Goal: Information Seeking & Learning: Learn about a topic

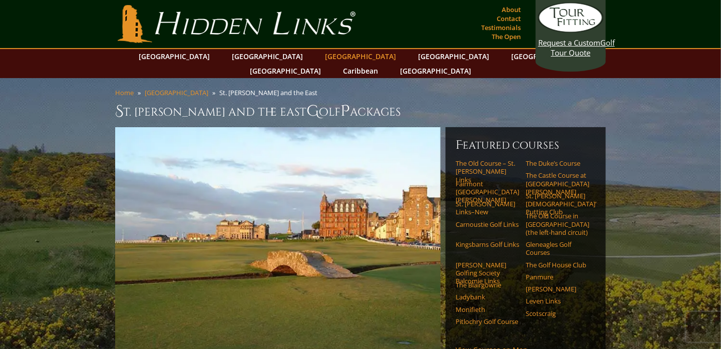
click at [320, 58] on link "[GEOGRAPHIC_DATA]" at bounding box center [360, 56] width 81 height 15
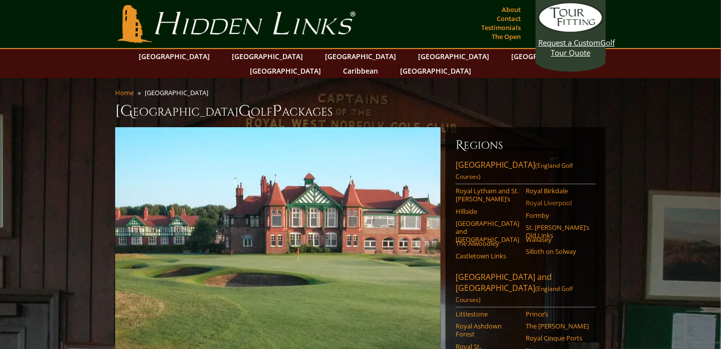
click at [566, 199] on link "Royal Liverpool" at bounding box center [558, 203] width 64 height 8
click at [549, 187] on link "Royal Birkdale" at bounding box center [558, 191] width 64 height 8
click at [549, 199] on link "Royal Liverpool" at bounding box center [558, 203] width 64 height 8
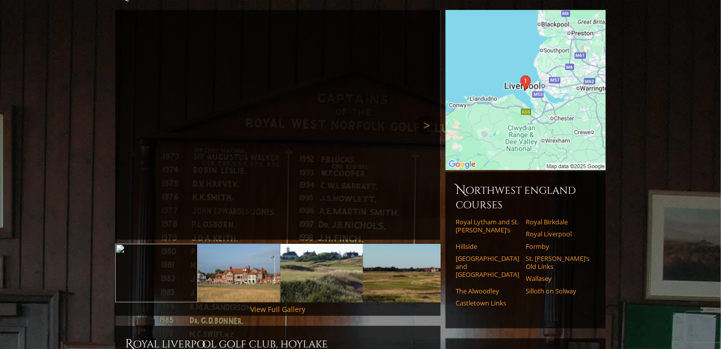
scroll to position [200, 0]
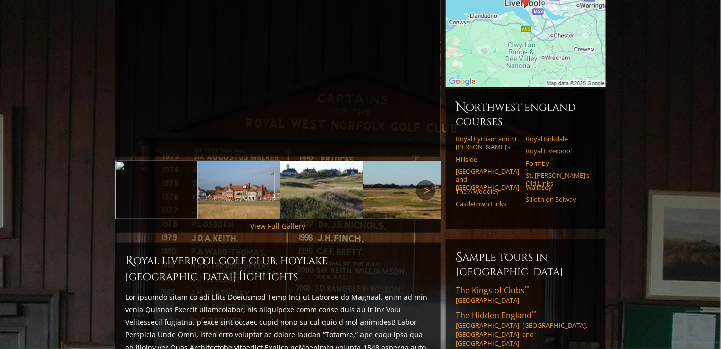
click at [425, 180] on link "Next" at bounding box center [425, 190] width 20 height 20
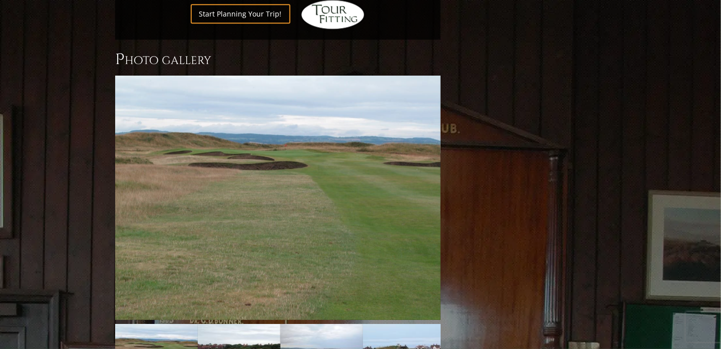
scroll to position [951, 0]
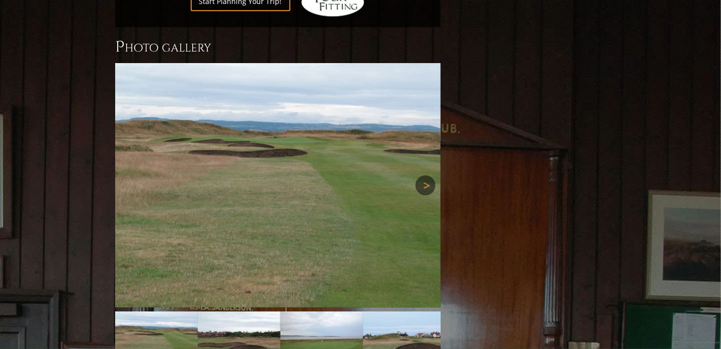
click at [427, 175] on link "Next" at bounding box center [425, 185] width 20 height 20
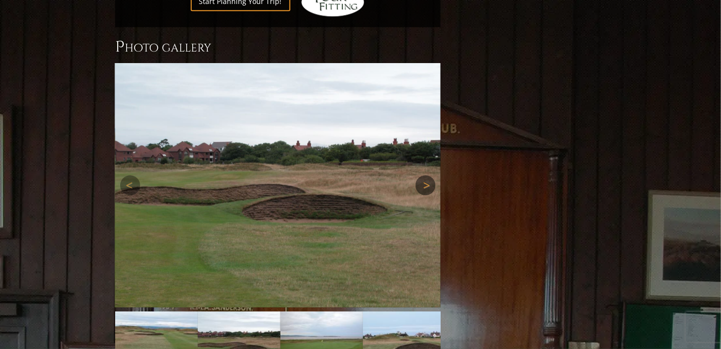
click at [427, 175] on link "Next" at bounding box center [425, 185] width 20 height 20
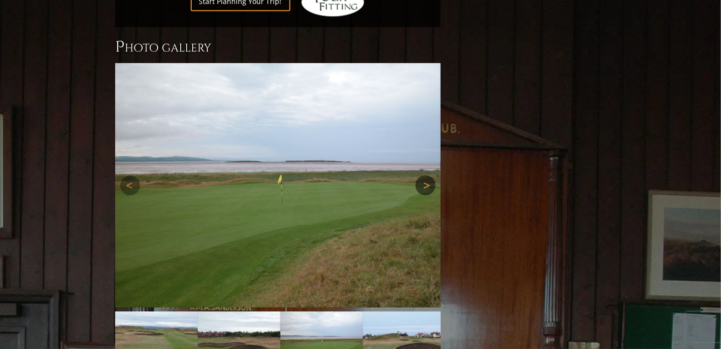
click at [425, 175] on link "Next" at bounding box center [425, 185] width 20 height 20
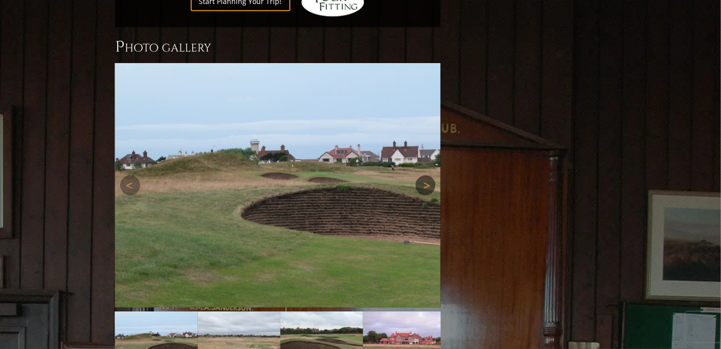
click at [425, 175] on link "Next" at bounding box center [425, 185] width 20 height 20
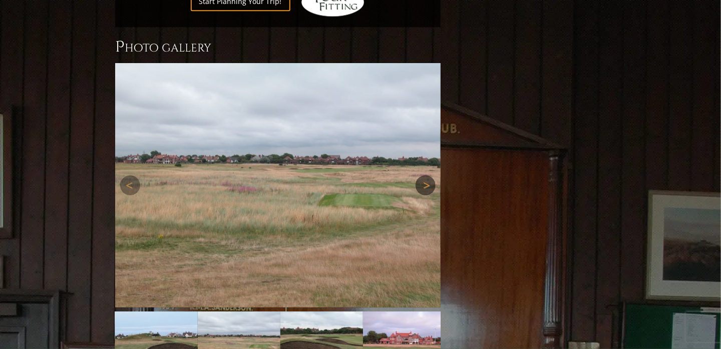
click at [425, 175] on link "Next" at bounding box center [425, 185] width 20 height 20
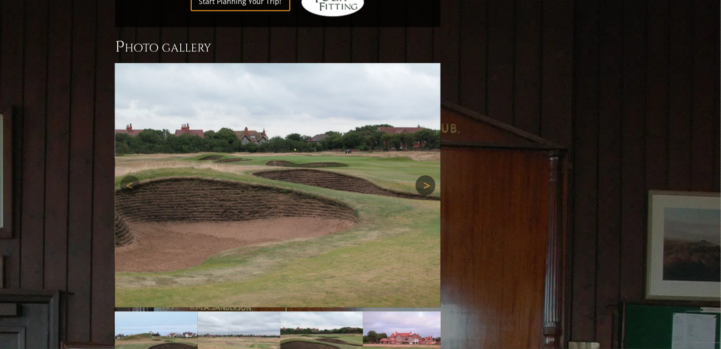
click at [425, 175] on link "Next" at bounding box center [425, 185] width 20 height 20
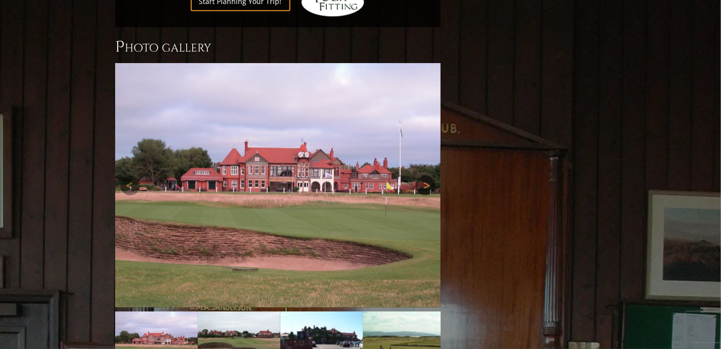
click at [425, 175] on link "Next" at bounding box center [425, 185] width 20 height 20
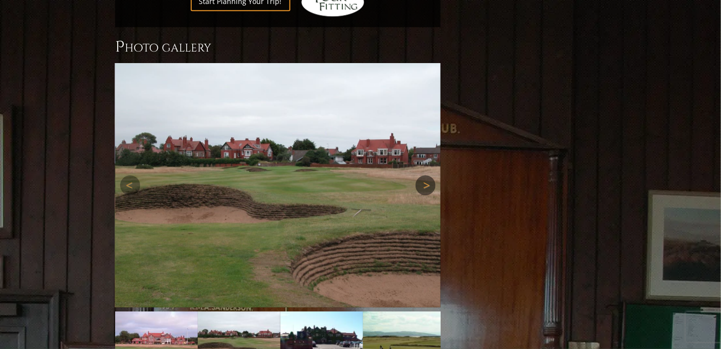
click at [425, 175] on link "Next" at bounding box center [425, 185] width 20 height 20
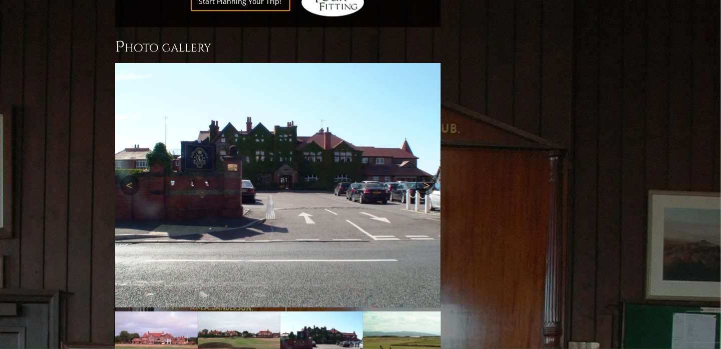
click at [425, 175] on link "Next" at bounding box center [425, 185] width 20 height 20
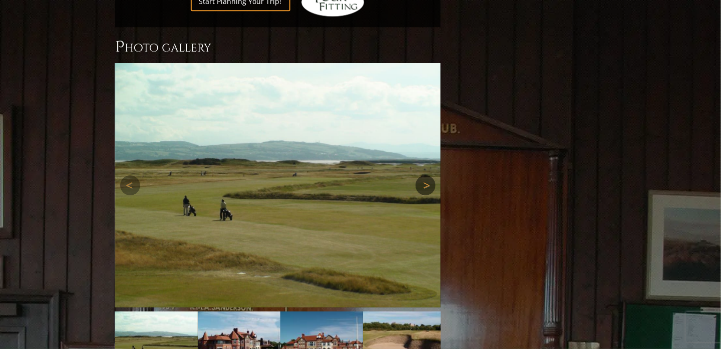
click at [425, 175] on link "Next" at bounding box center [425, 185] width 20 height 20
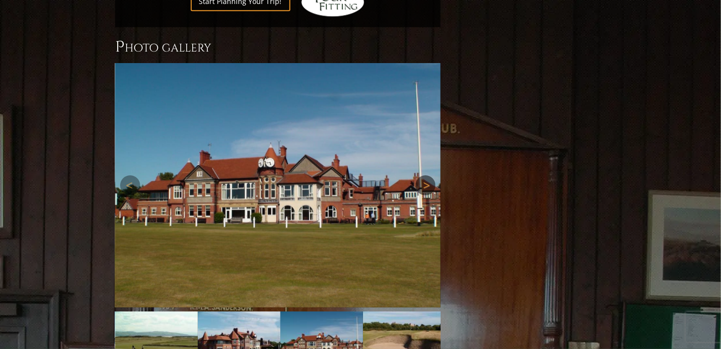
click at [425, 175] on link "Next" at bounding box center [425, 185] width 20 height 20
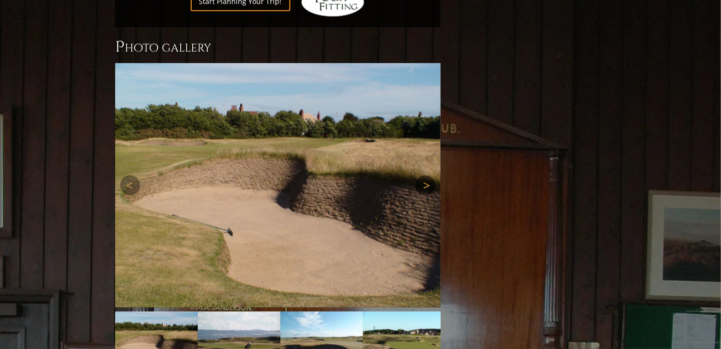
click at [425, 175] on link "Next" at bounding box center [425, 185] width 20 height 20
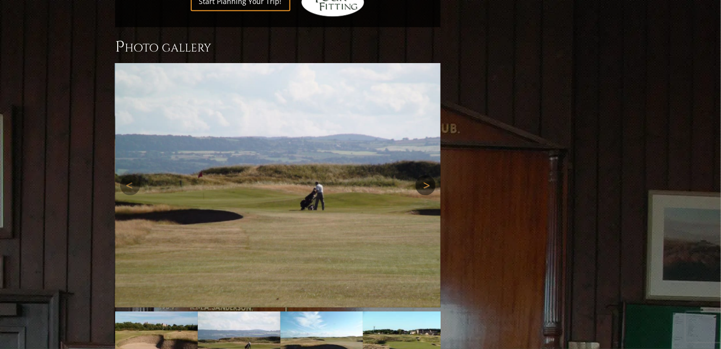
click at [425, 175] on link "Next" at bounding box center [425, 185] width 20 height 20
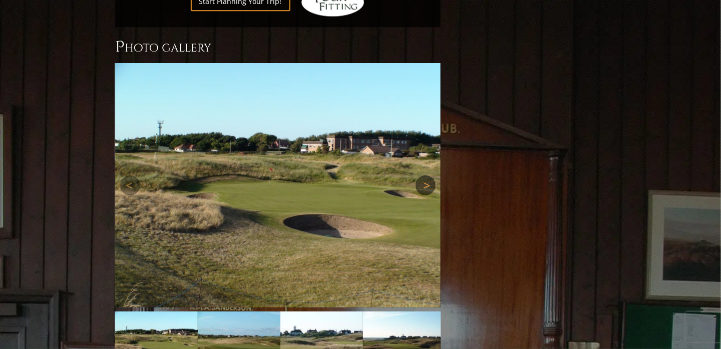
click at [425, 175] on link "Next" at bounding box center [425, 185] width 20 height 20
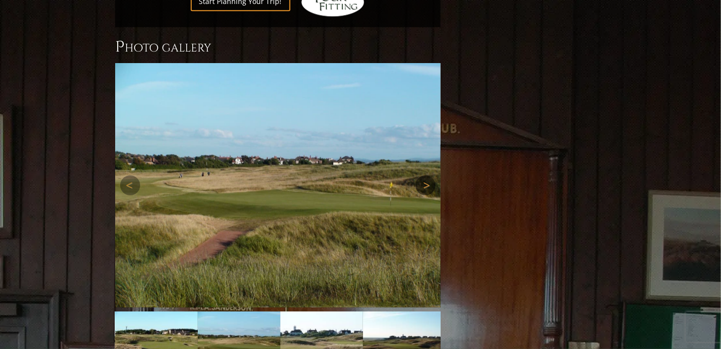
click at [425, 175] on link "Next" at bounding box center [425, 185] width 20 height 20
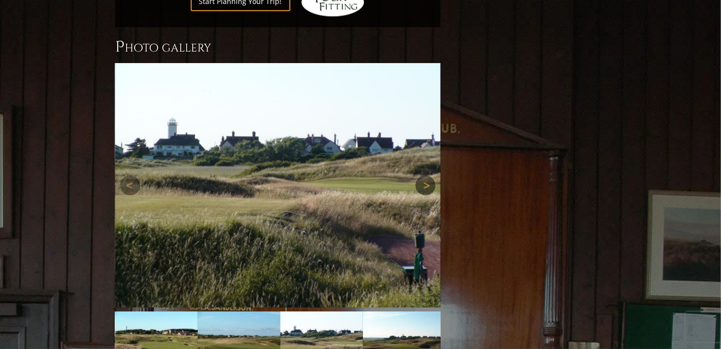
click at [425, 175] on link "Next" at bounding box center [425, 185] width 20 height 20
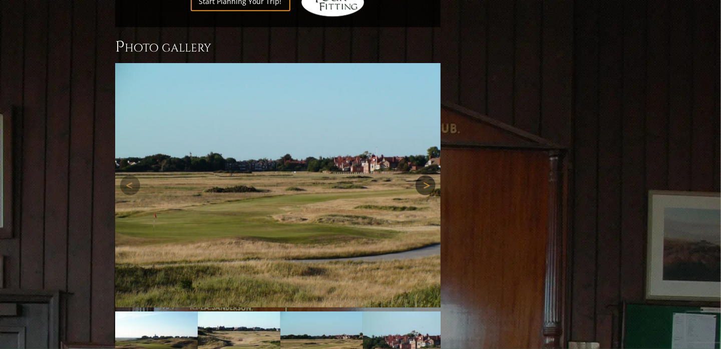
click at [425, 175] on link "Next" at bounding box center [425, 185] width 20 height 20
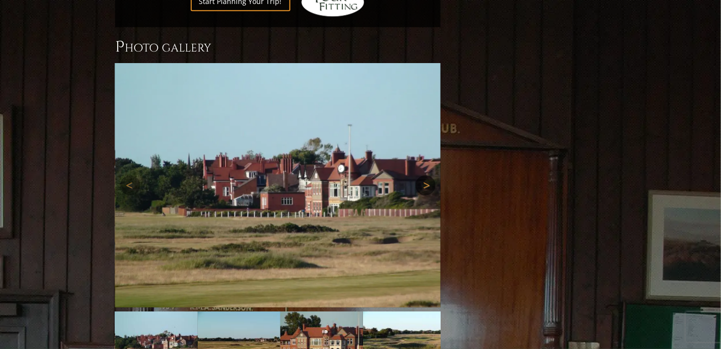
click at [425, 175] on link "Next" at bounding box center [425, 185] width 20 height 20
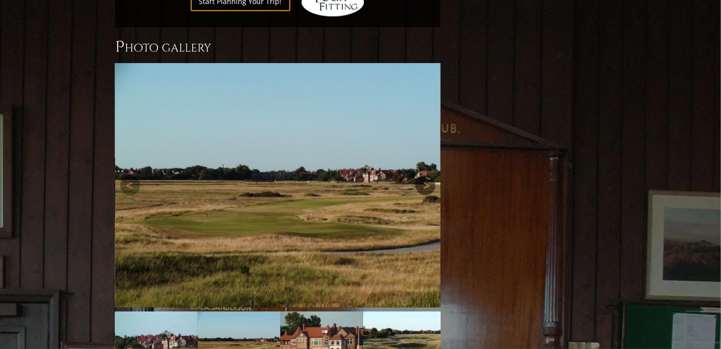
click at [425, 175] on link "Next" at bounding box center [425, 185] width 20 height 20
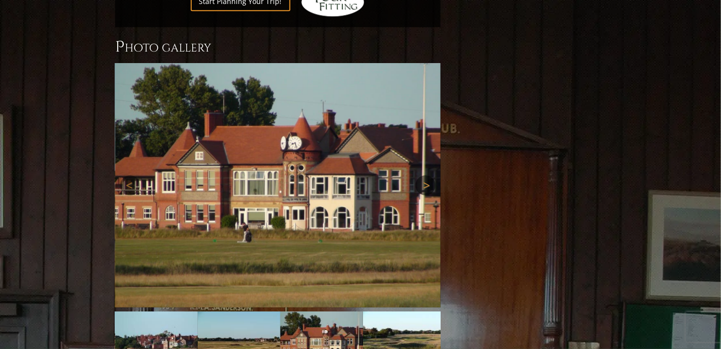
click at [425, 175] on link "Next" at bounding box center [425, 185] width 20 height 20
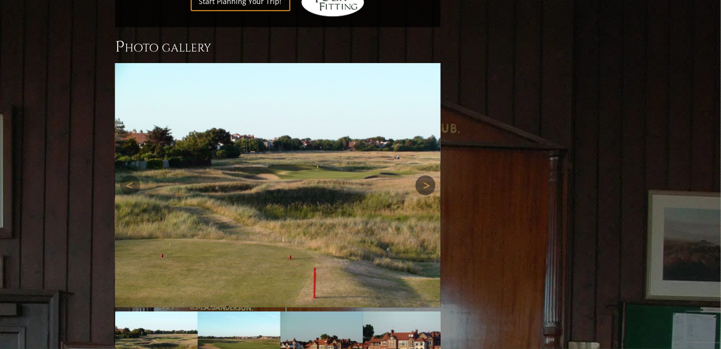
click at [425, 175] on link "Next" at bounding box center [425, 185] width 20 height 20
